Goal: Check status: Check status

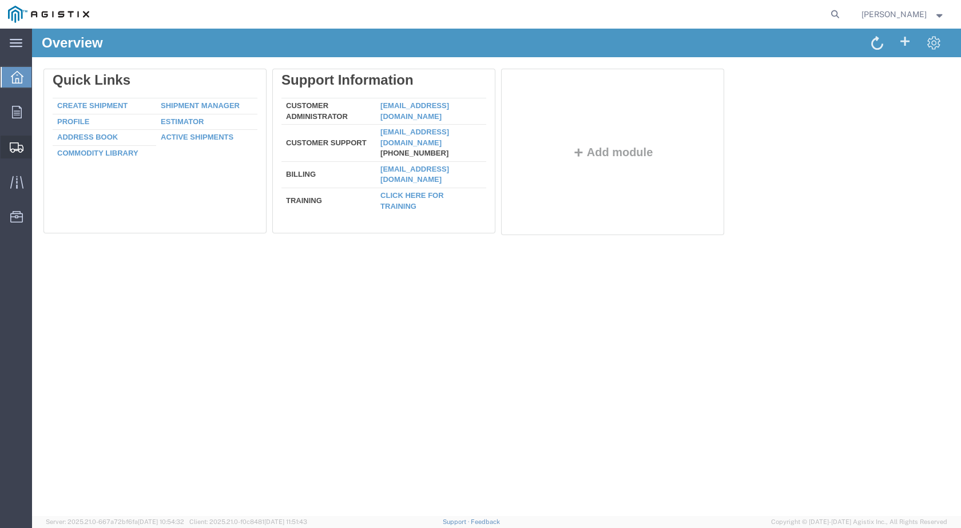
click at [39, 149] on span "Shipments" at bounding box center [35, 147] width 8 height 23
click at [39, 146] on span "Shipments" at bounding box center [35, 147] width 8 height 23
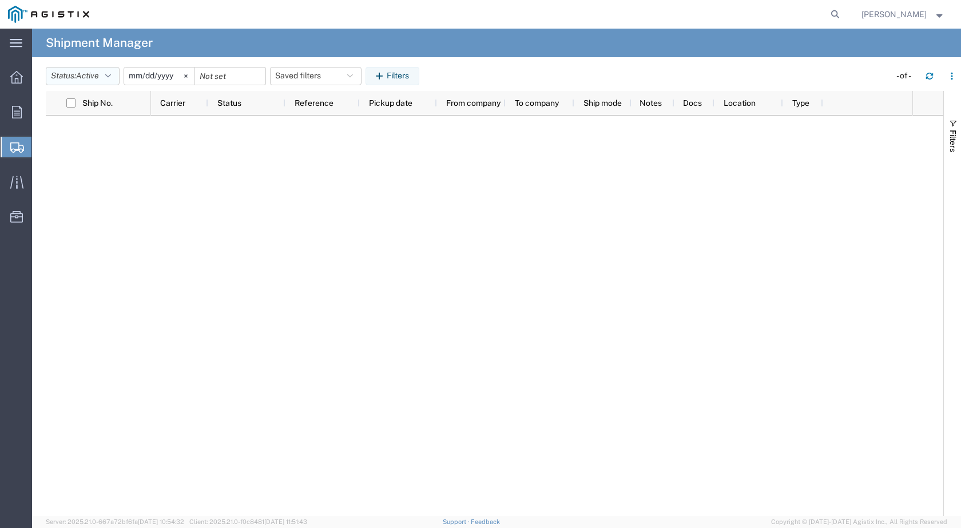
click at [116, 77] on button "Status: Active" at bounding box center [83, 76] width 74 height 18
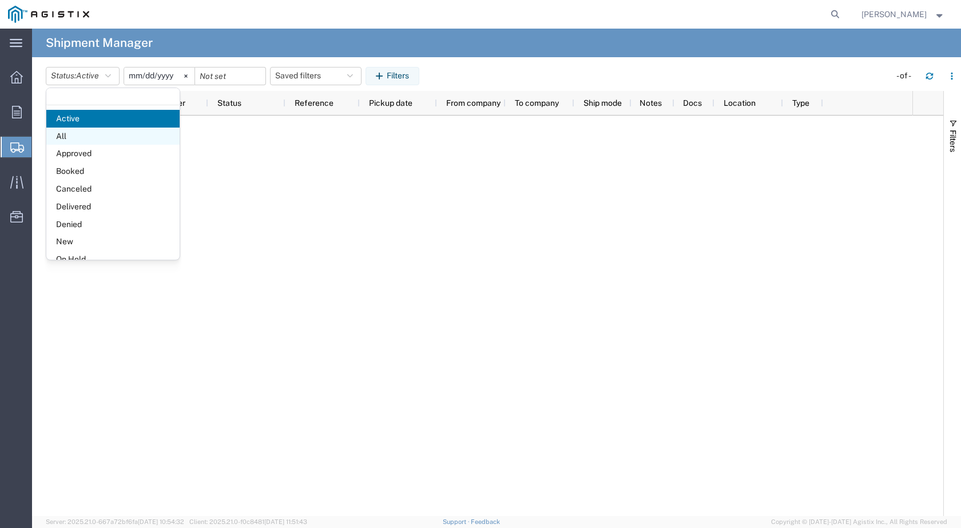
click at [70, 140] on span "All" at bounding box center [112, 137] width 133 height 18
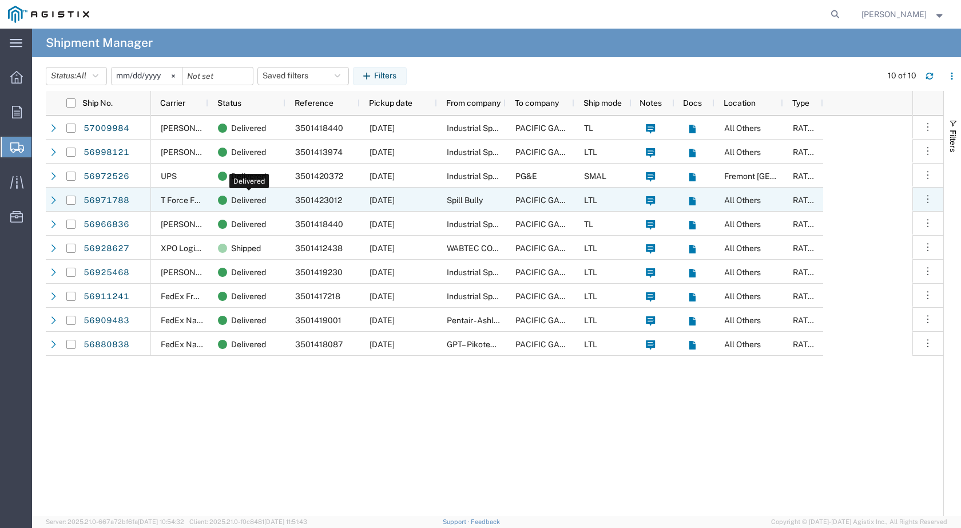
click at [260, 201] on span "Delivered" at bounding box center [248, 200] width 35 height 24
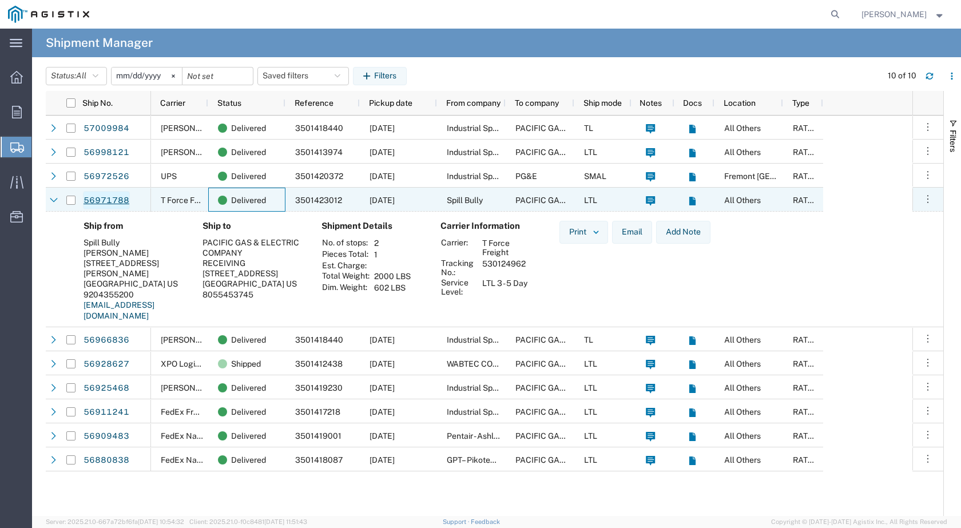
click at [111, 198] on link "56971788" at bounding box center [106, 200] width 47 height 18
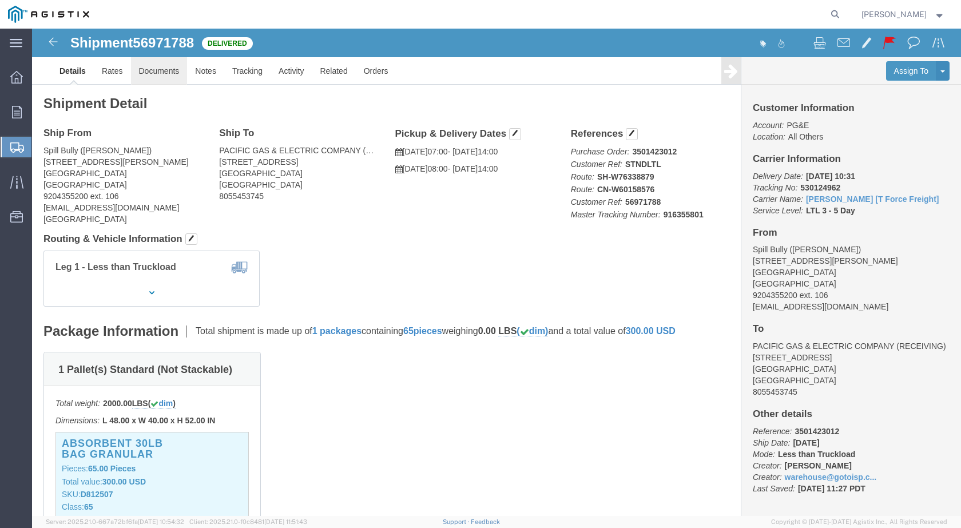
click link "Documents"
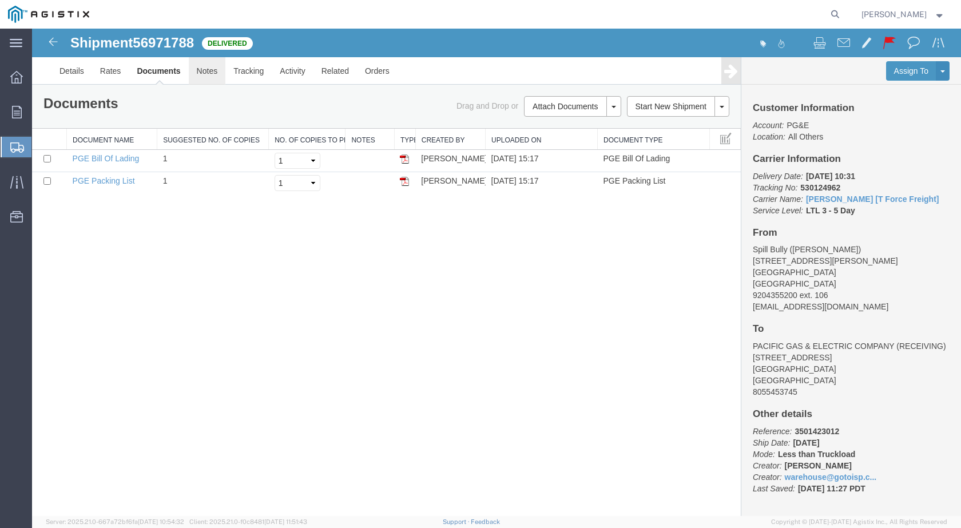
click at [215, 78] on link "Notes" at bounding box center [207, 70] width 37 height 27
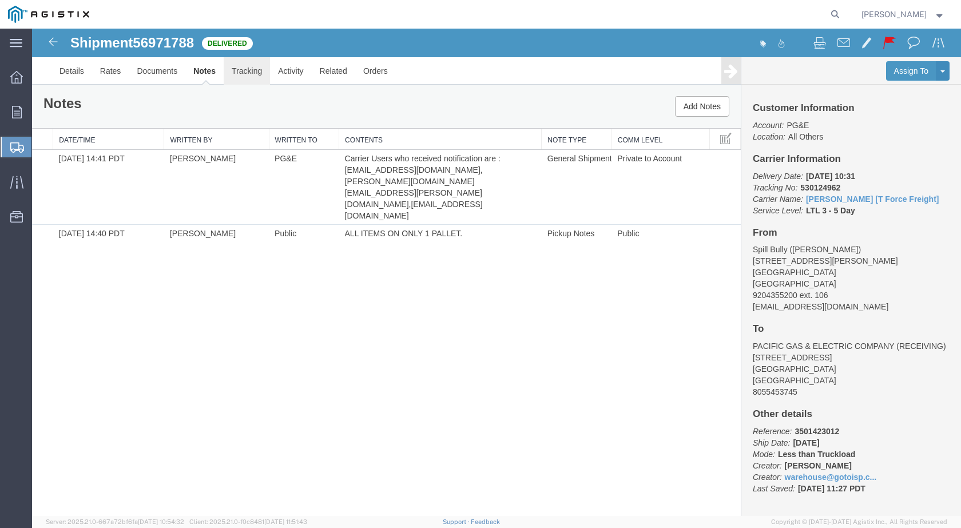
click at [248, 78] on link "Tracking" at bounding box center [247, 70] width 46 height 27
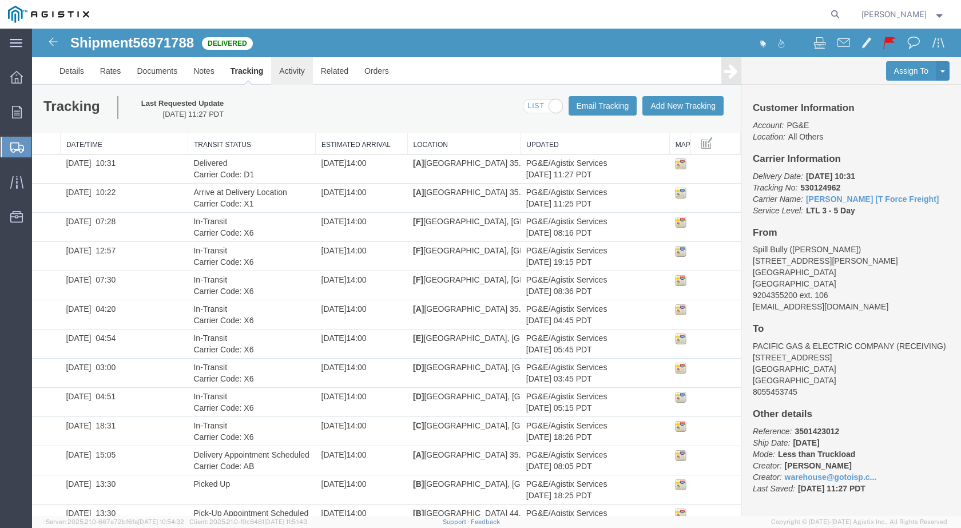
click at [293, 79] on link "Activity" at bounding box center [291, 70] width 41 height 27
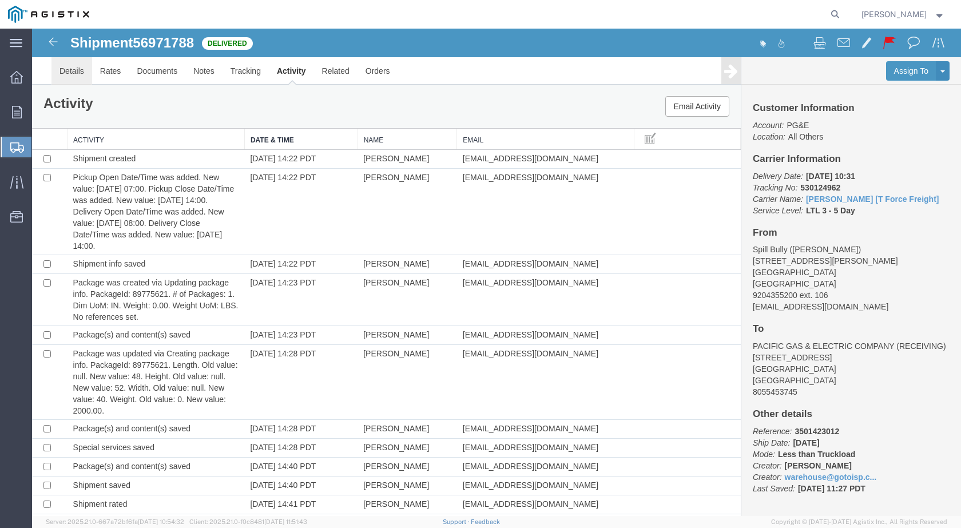
click at [75, 72] on link "Details" at bounding box center [71, 70] width 41 height 27
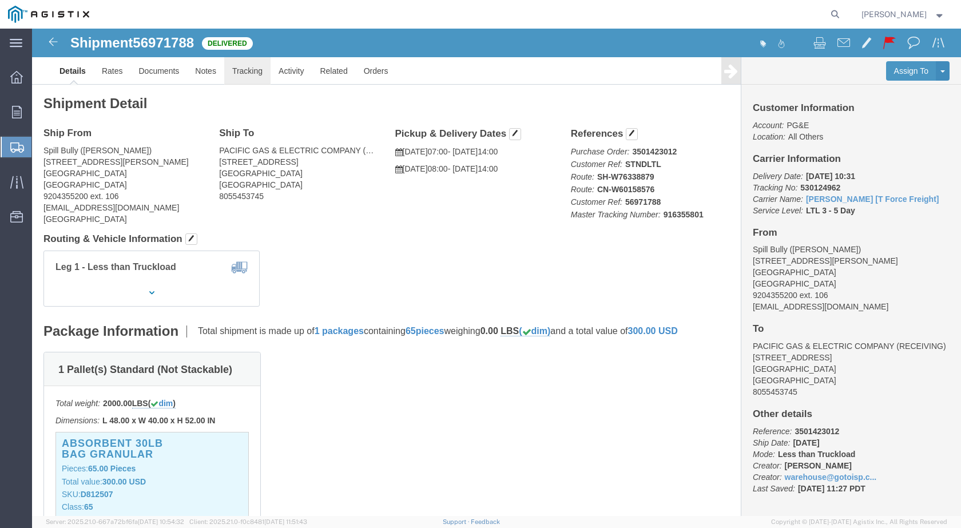
click link "Tracking"
